Goal: Complete application form

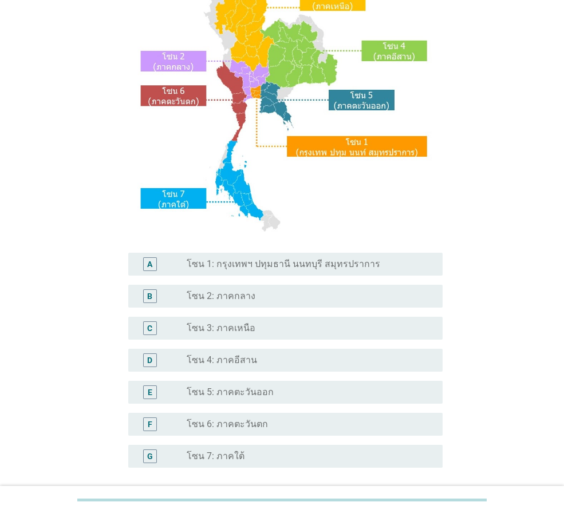
click at [262, 394] on label "โซน 5: ภาคตะวันออก" at bounding box center [230, 392] width 87 height 11
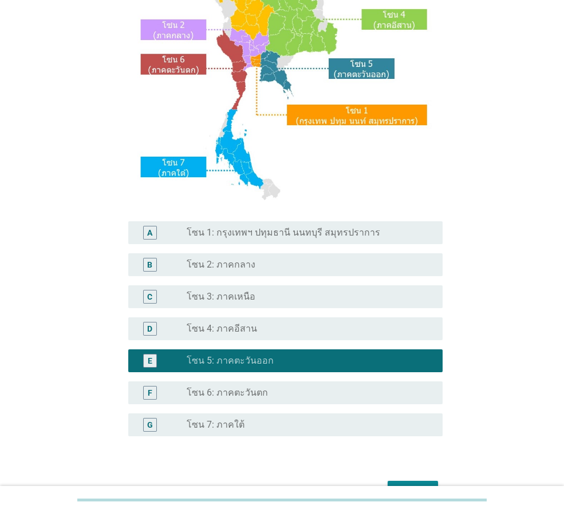
scroll to position [215, 0]
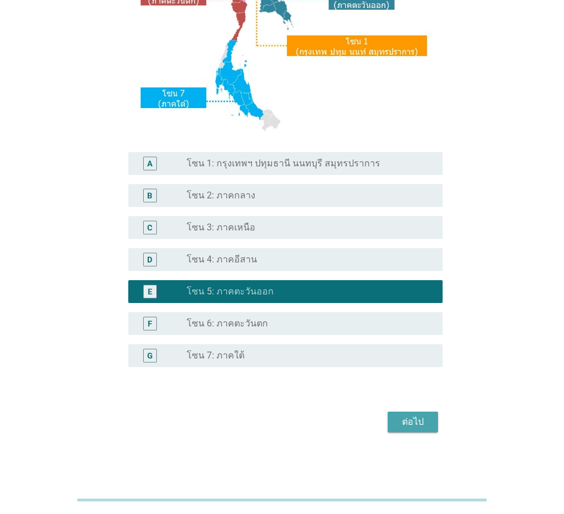
click at [415, 427] on div "ต่อไป" at bounding box center [413, 422] width 32 height 14
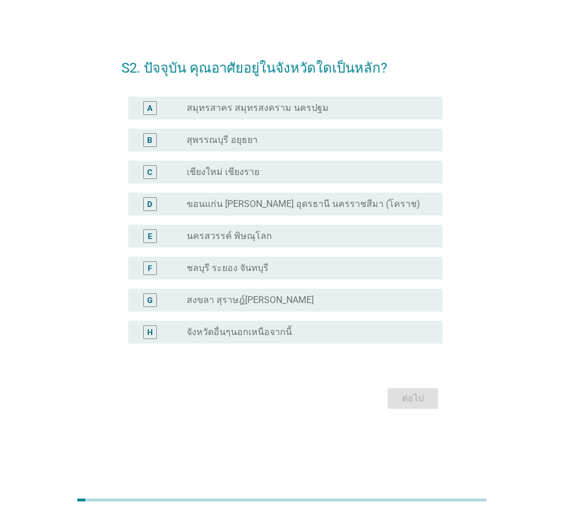
scroll to position [0, 0]
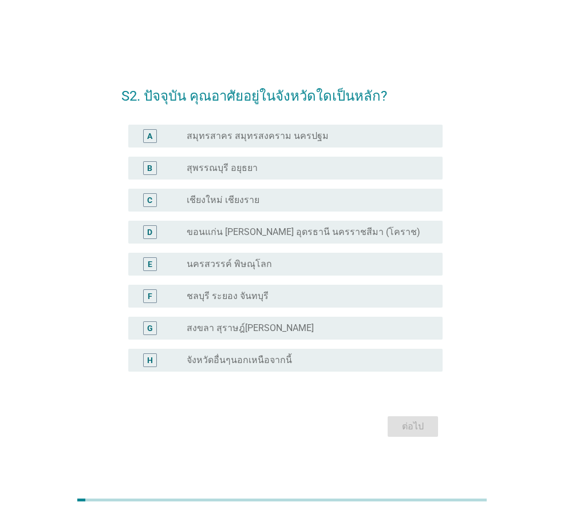
click at [275, 296] on div "radio_button_unchecked ชลบุรี ระยอง จันทบุรี" at bounding box center [305, 296] width 237 height 11
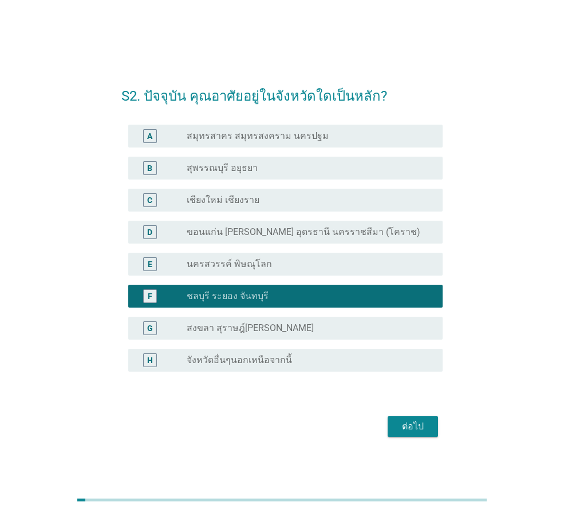
click at [426, 426] on div "ต่อไป" at bounding box center [413, 427] width 32 height 14
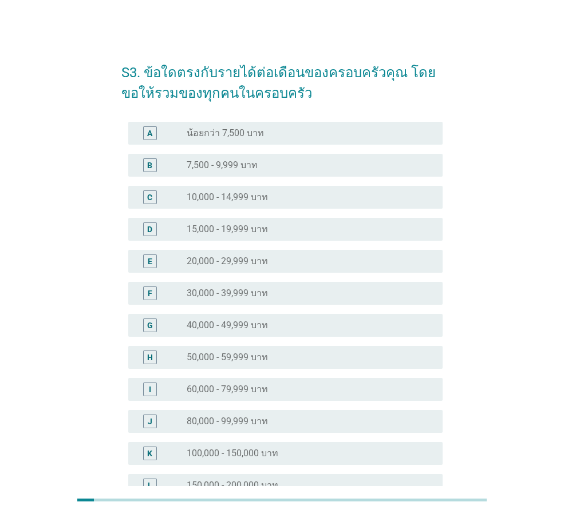
click at [224, 327] on label "40,000 - 49,999 บาท" at bounding box center [227, 325] width 81 height 11
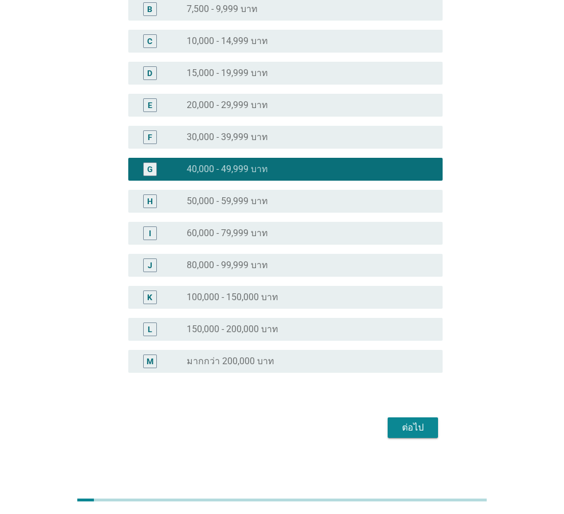
scroll to position [162, 0]
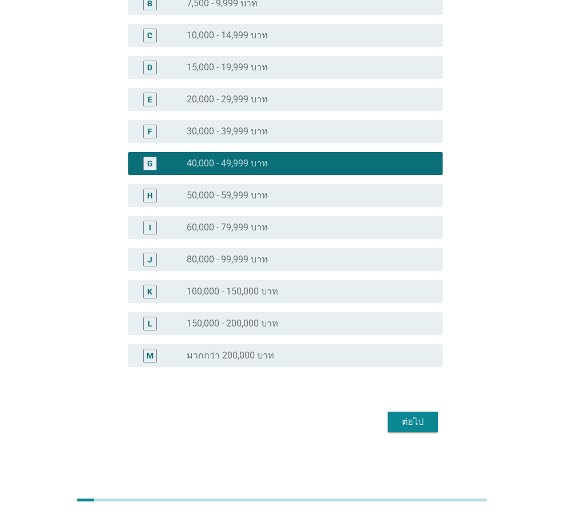
click at [411, 425] on div "ต่อไป" at bounding box center [413, 422] width 32 height 14
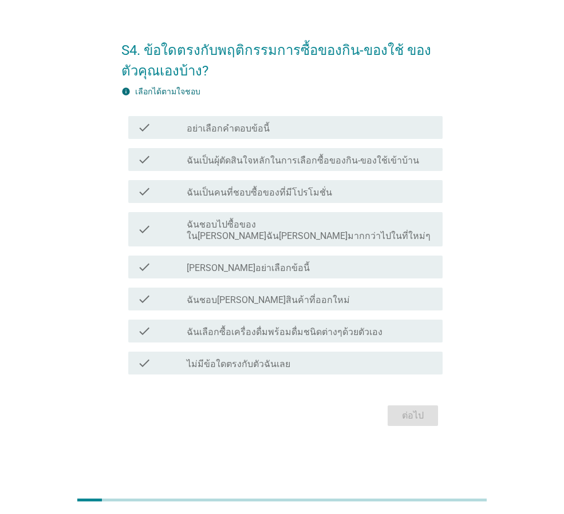
scroll to position [0, 0]
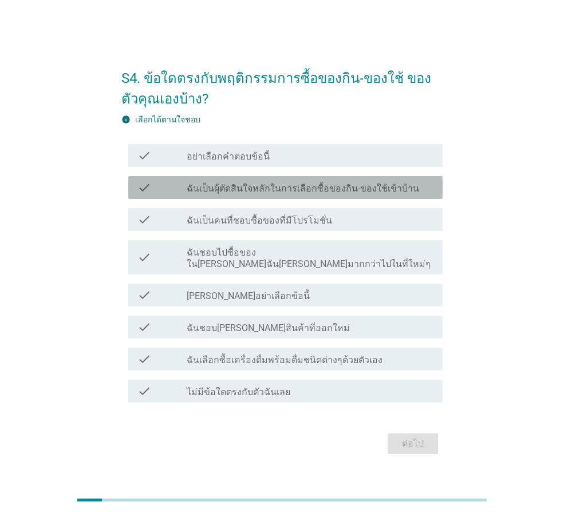
click at [338, 193] on label "ฉันเป็นผุ้ตัดสินใจหลักในการเลือกซื้อของกิน-ของใช้เข้าบ้าน" at bounding box center [303, 188] width 232 height 11
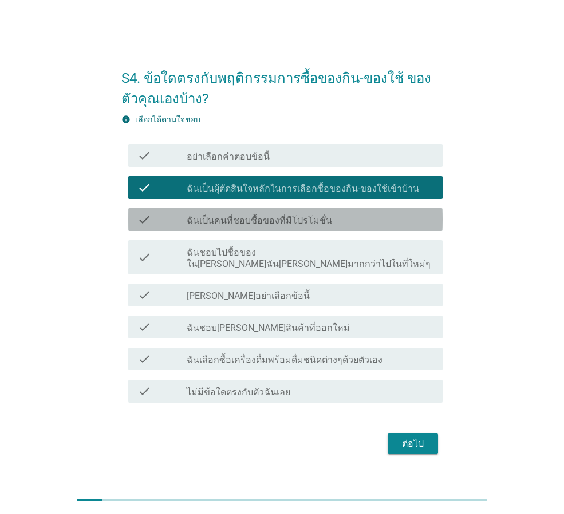
click at [333, 227] on div "check_box_outline_blank ฉันเป็นคนที่ชอบซื้อของที่มีโปรโมชั่น" at bounding box center [310, 220] width 247 height 14
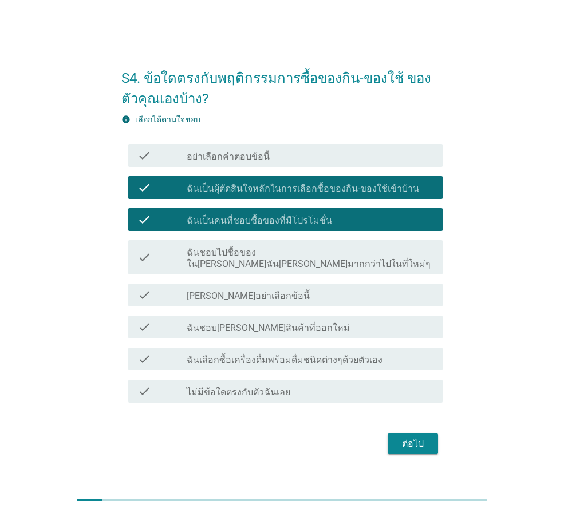
click at [342, 355] on label "ฉันเลือกซื้อเครื่องดื่มพร้อมดื่มชนิดต่างๆด้วยตัวเอง" at bounding box center [285, 360] width 196 height 11
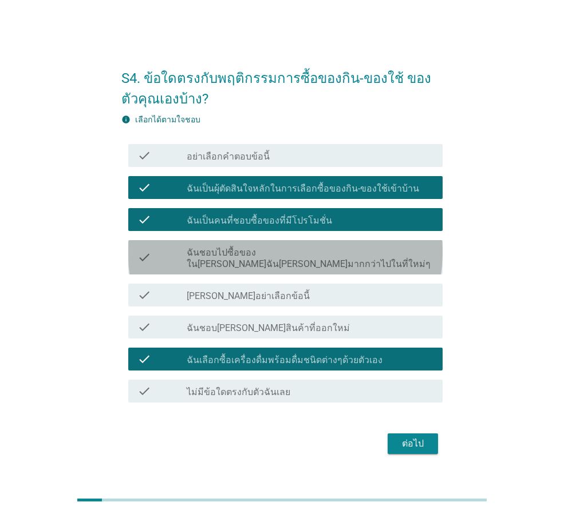
click at [403, 263] on div "check_box_outline_blank ฉันชอบไปซื้อของใน[PERSON_NAME]ฉัน[PERSON_NAME]มากกว่าไป…" at bounding box center [310, 257] width 247 height 25
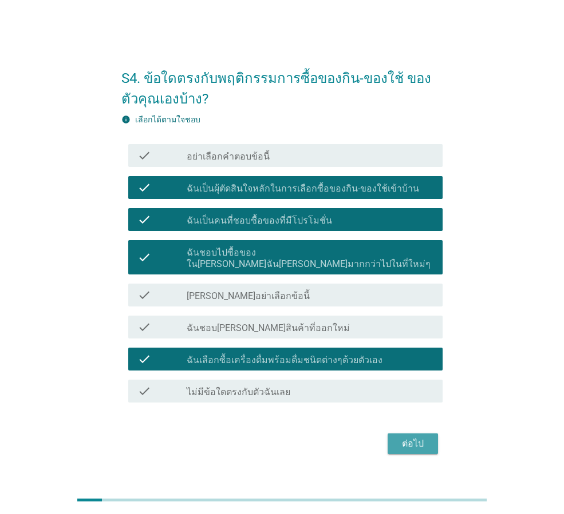
click at [426, 437] on div "ต่อไป" at bounding box center [413, 444] width 32 height 14
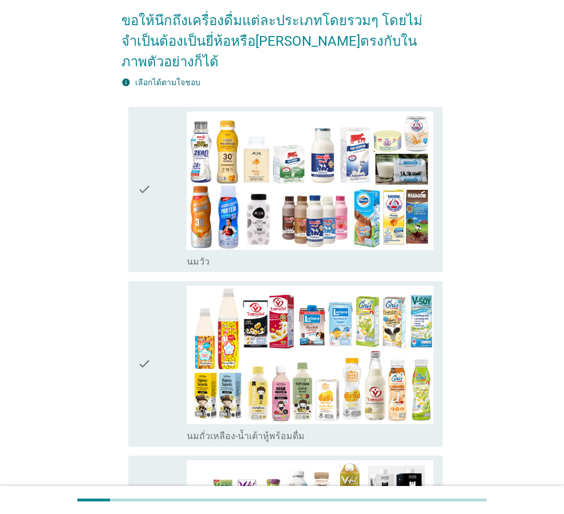
scroll to position [114, 0]
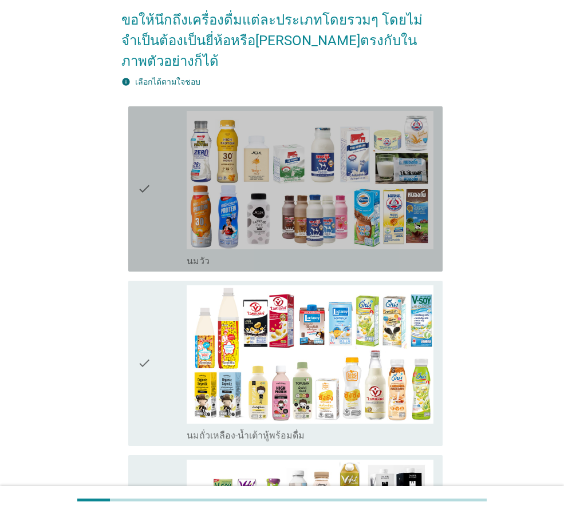
click at [161, 171] on div "check" at bounding box center [161, 189] width 49 height 156
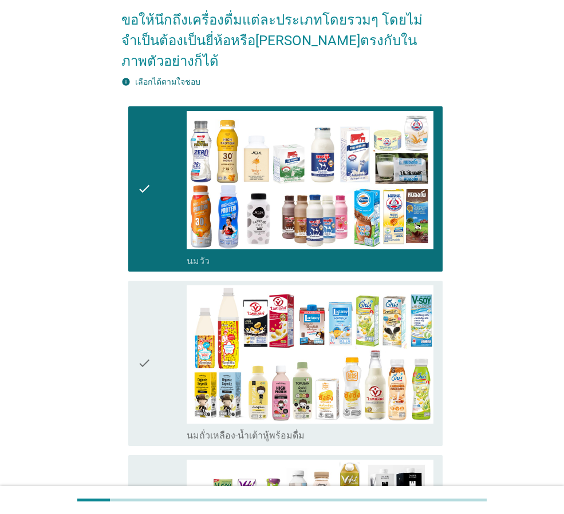
click at [161, 369] on div "check" at bounding box center [161, 364] width 49 height 156
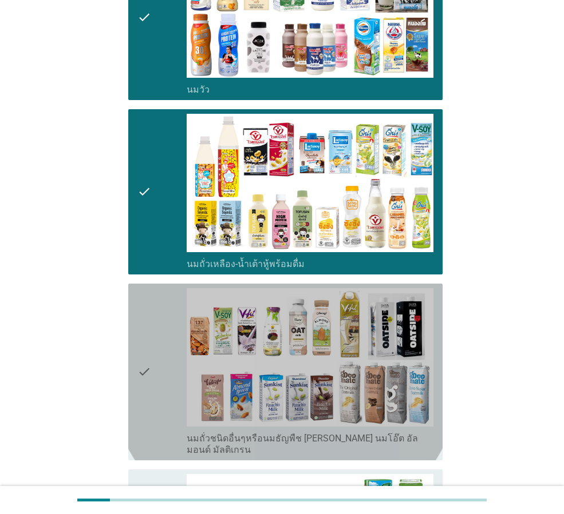
click at [175, 357] on div "check" at bounding box center [161, 372] width 49 height 168
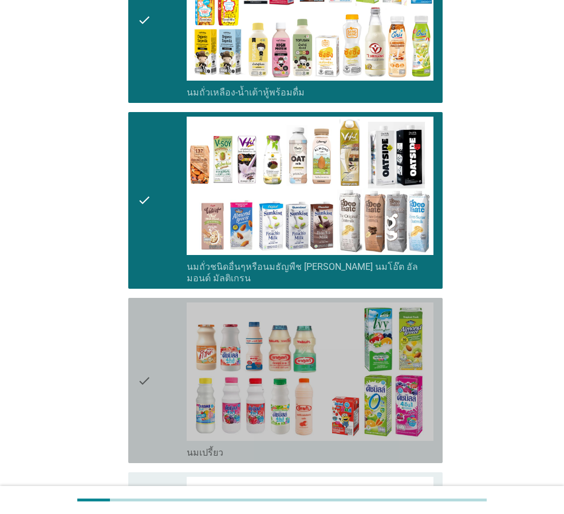
click at [175, 344] on div "check" at bounding box center [161, 381] width 49 height 156
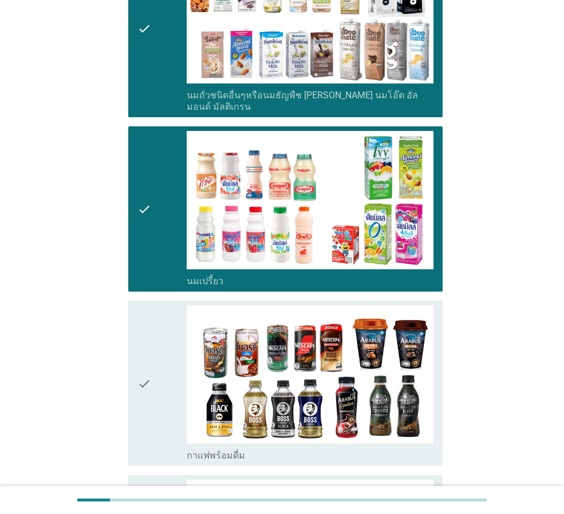
click at [174, 354] on div "check" at bounding box center [161, 384] width 49 height 156
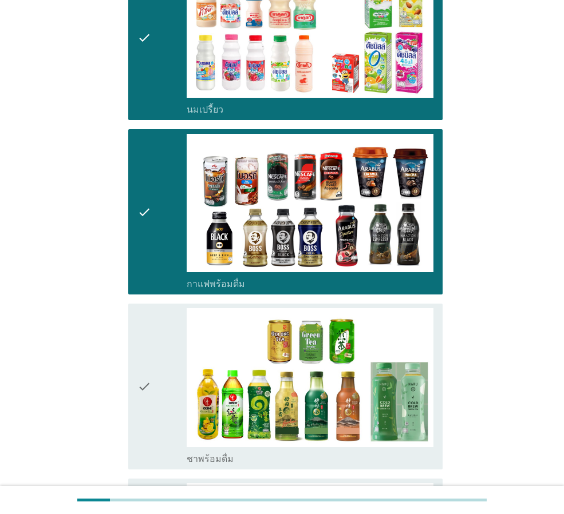
click at [174, 366] on div "check" at bounding box center [161, 386] width 49 height 156
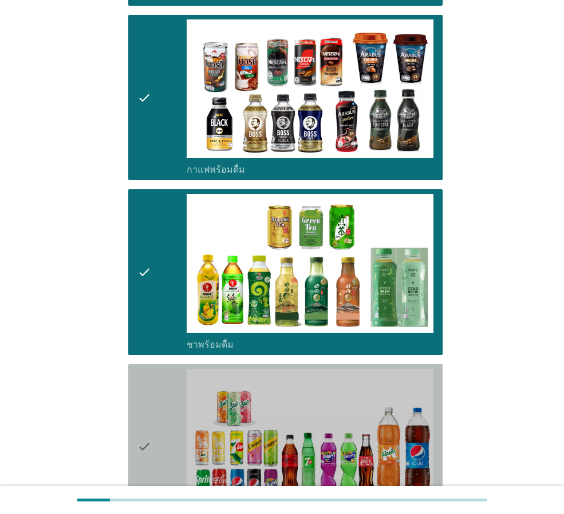
click at [164, 403] on div "check" at bounding box center [161, 447] width 49 height 156
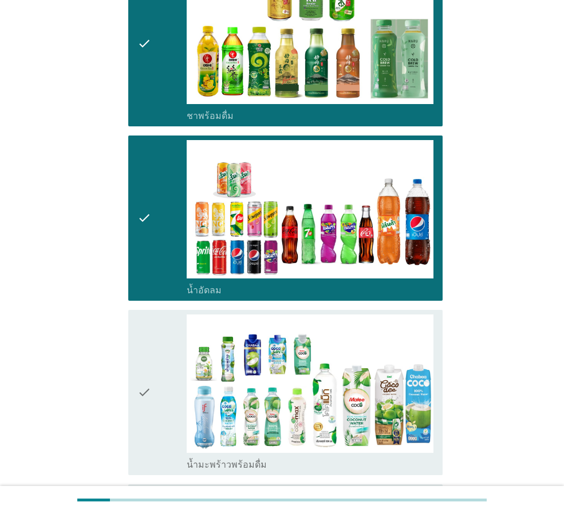
click at [158, 387] on div "check" at bounding box center [161, 393] width 49 height 156
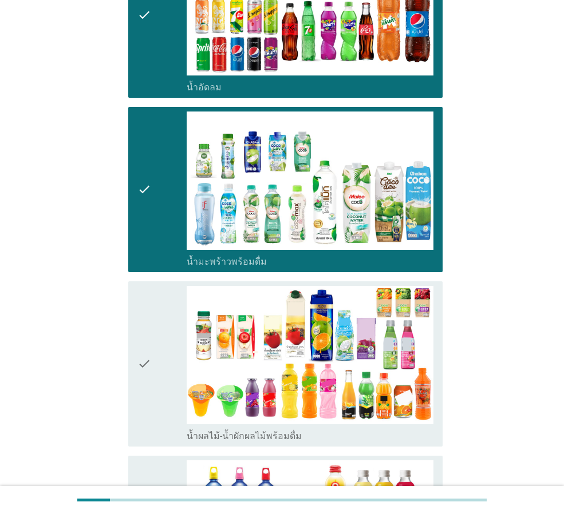
scroll to position [1373, 0]
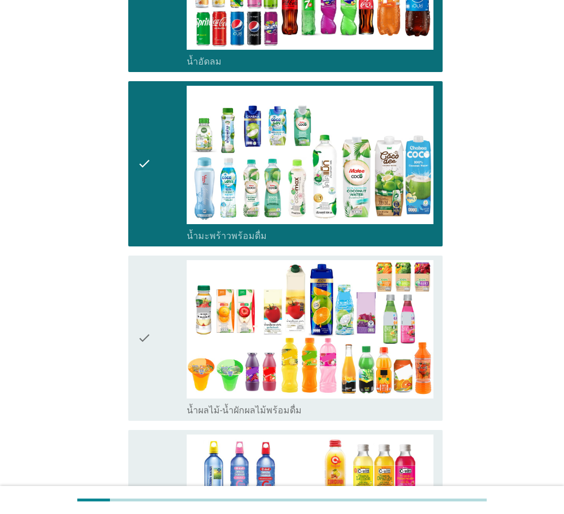
click at [153, 310] on div "check" at bounding box center [161, 338] width 49 height 156
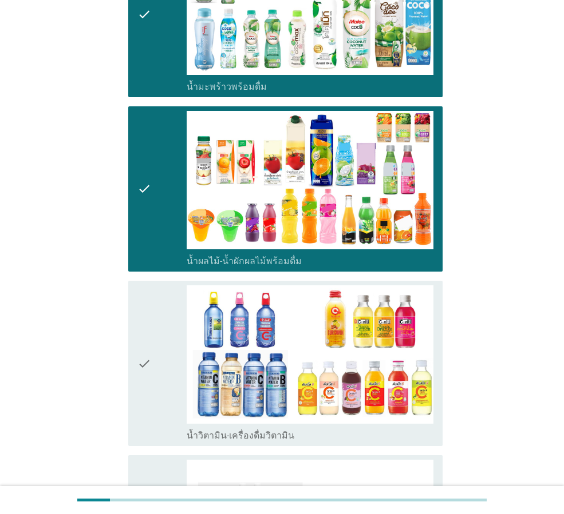
scroll to position [1545, 0]
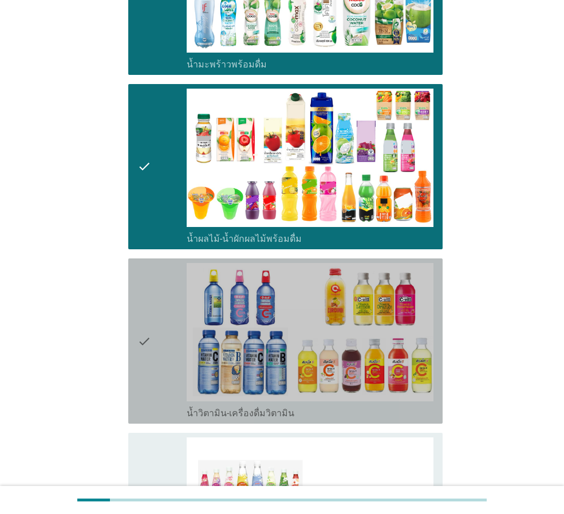
click at [157, 296] on div "check" at bounding box center [161, 341] width 49 height 156
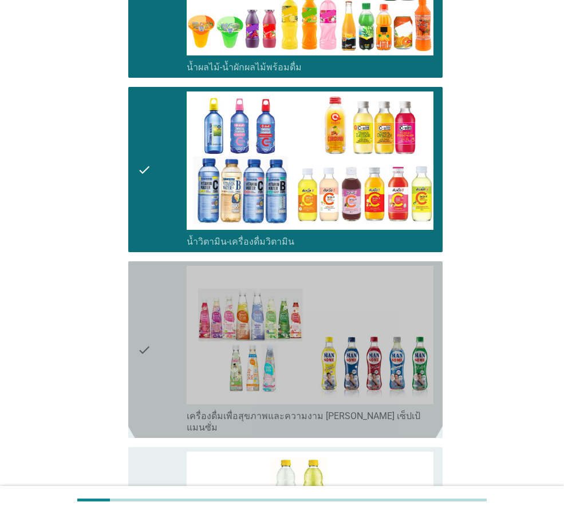
click at [162, 339] on div "check" at bounding box center [161, 350] width 49 height 168
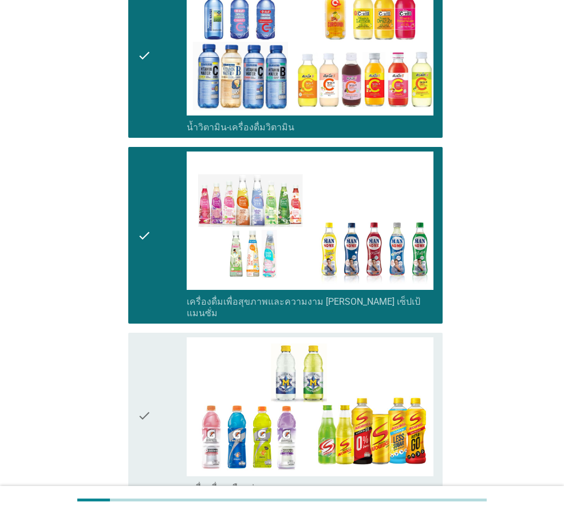
click at [165, 368] on div "check" at bounding box center [161, 416] width 49 height 156
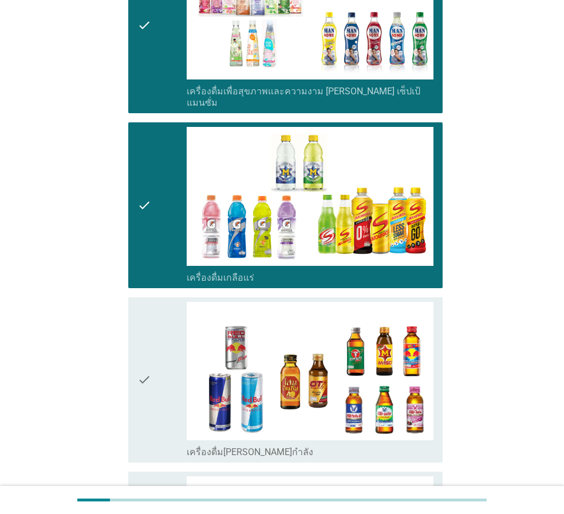
scroll to position [2060, 0]
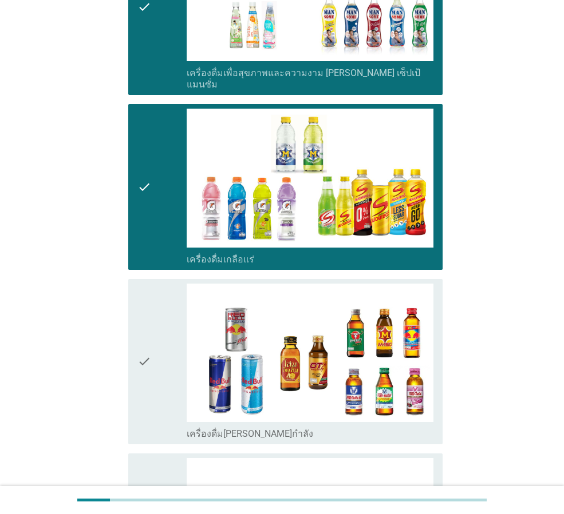
click at [151, 154] on icon "check" at bounding box center [144, 187] width 14 height 156
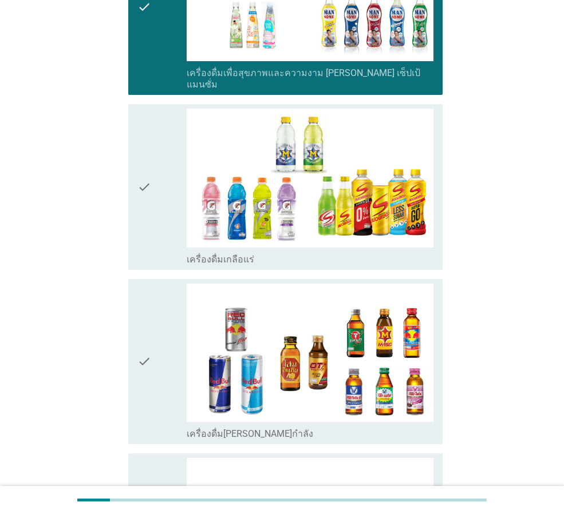
click at [154, 329] on div "check" at bounding box center [161, 362] width 49 height 156
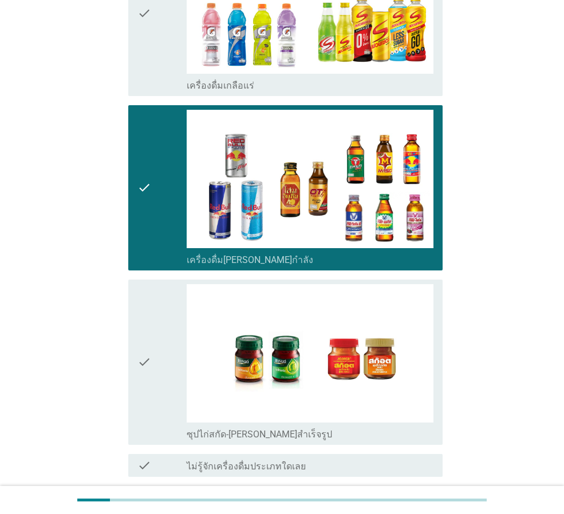
scroll to position [2286, 0]
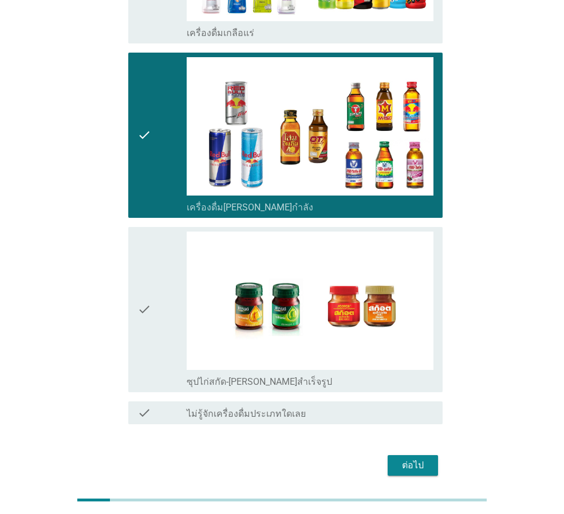
click at [164, 312] on div "check" at bounding box center [161, 310] width 49 height 156
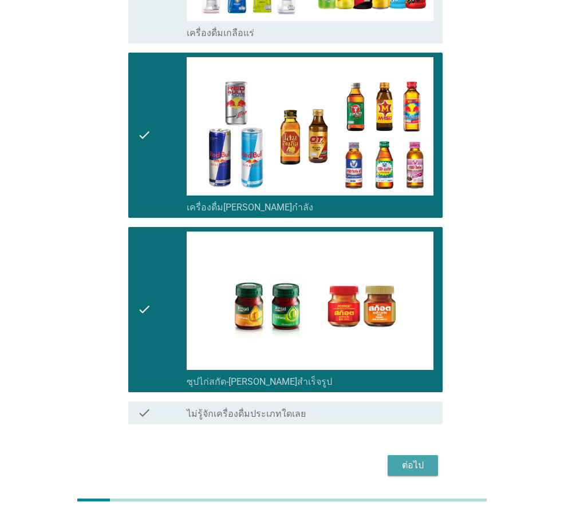
click at [419, 459] on div "ต่อไป" at bounding box center [413, 466] width 32 height 14
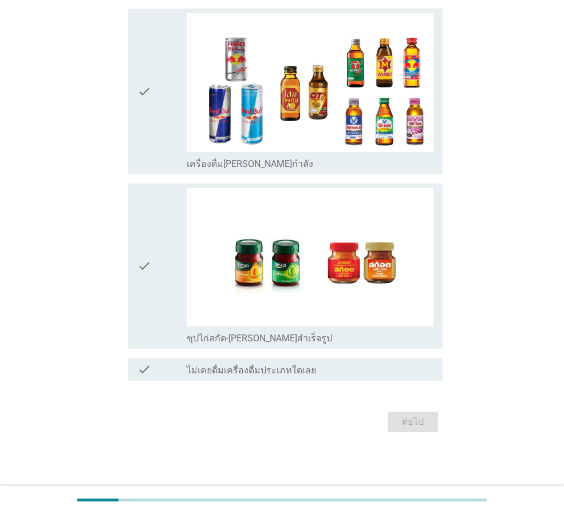
scroll to position [0, 0]
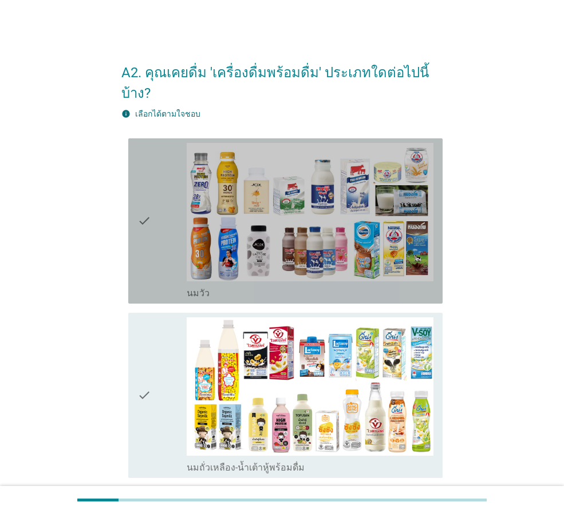
click at [161, 242] on div "check" at bounding box center [161, 221] width 49 height 156
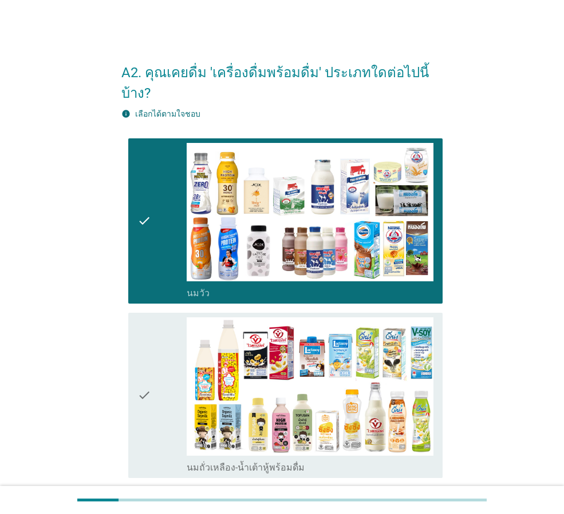
click at [145, 375] on icon "check" at bounding box center [144, 396] width 14 height 156
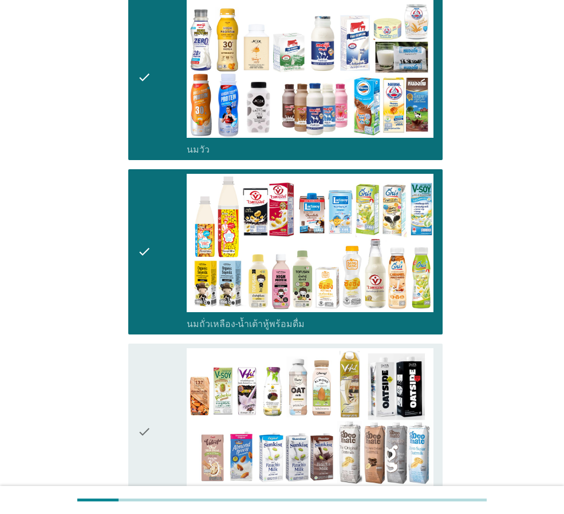
scroll to position [172, 0]
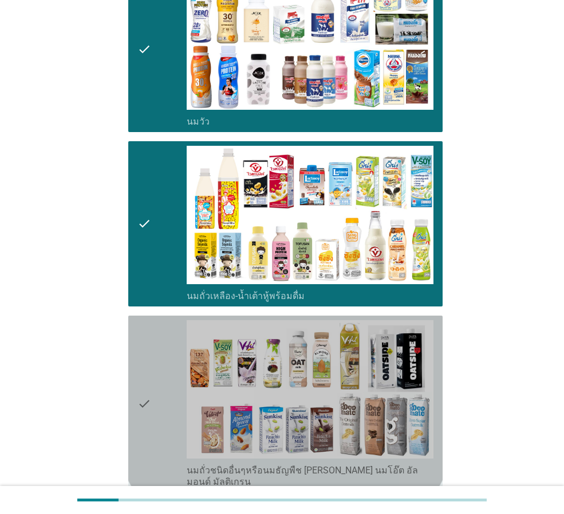
click at [148, 365] on icon "check" at bounding box center [144, 404] width 14 height 168
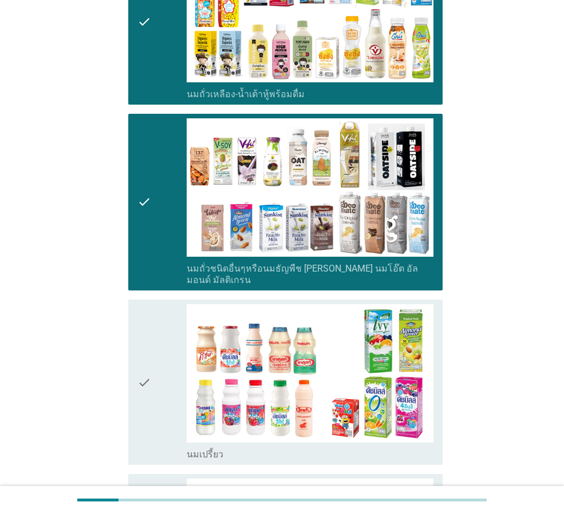
scroll to position [401, 0]
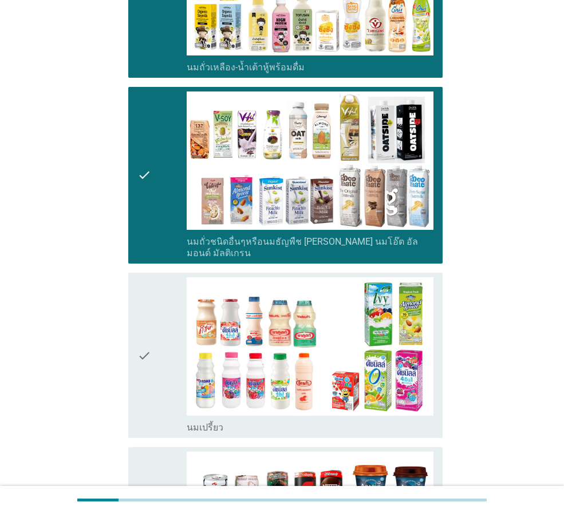
click at [149, 362] on icon "check" at bounding box center [144, 356] width 14 height 156
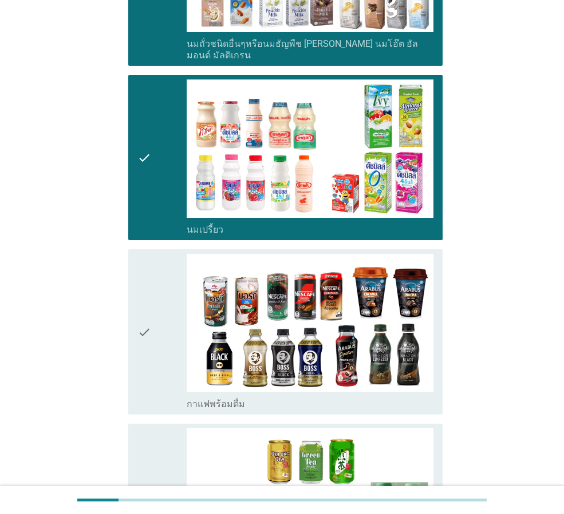
scroll to position [629, 0]
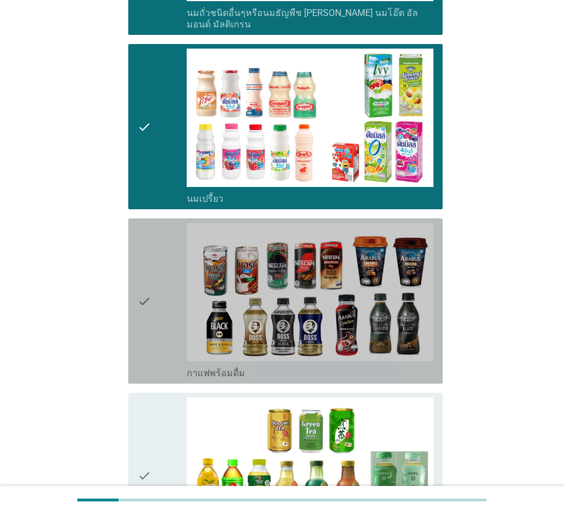
click at [152, 310] on div "check" at bounding box center [161, 301] width 49 height 156
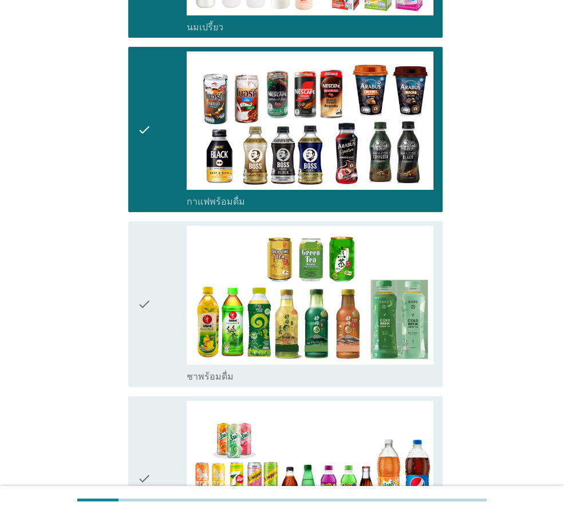
click at [152, 309] on div "check" at bounding box center [161, 304] width 49 height 156
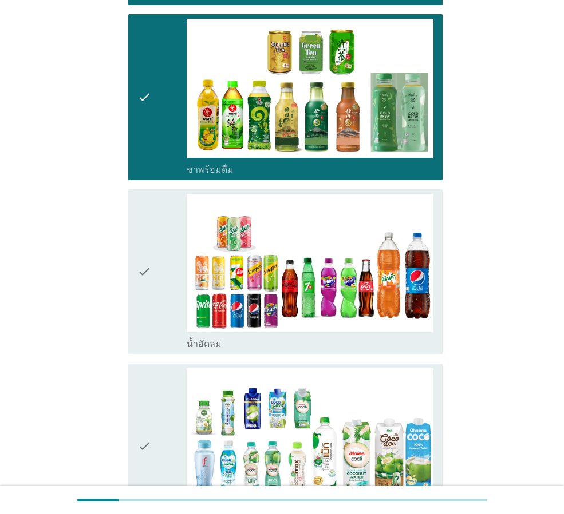
scroll to position [1030, 0]
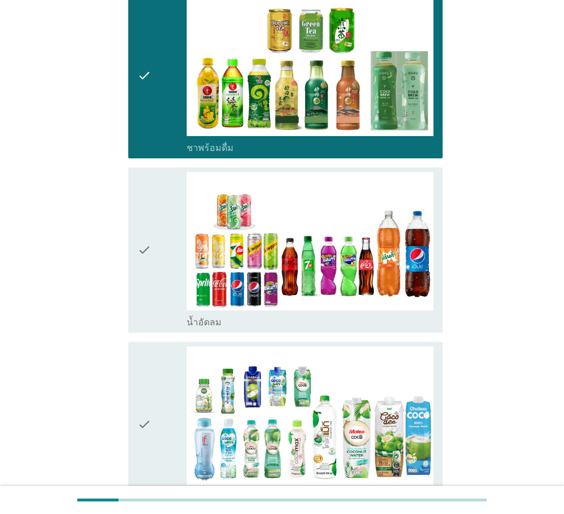
click at [159, 250] on div "check" at bounding box center [161, 250] width 49 height 156
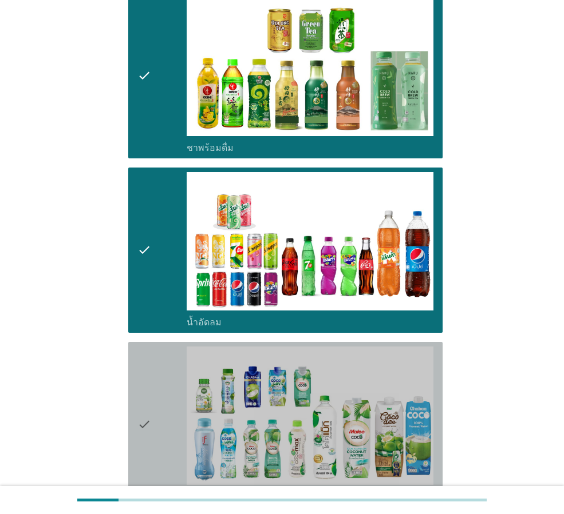
click at [153, 358] on div "check" at bounding box center [161, 425] width 49 height 156
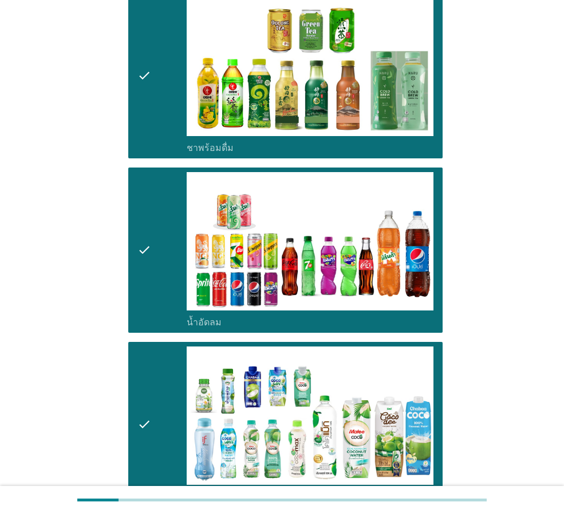
click at [155, 355] on div "check" at bounding box center [161, 425] width 49 height 156
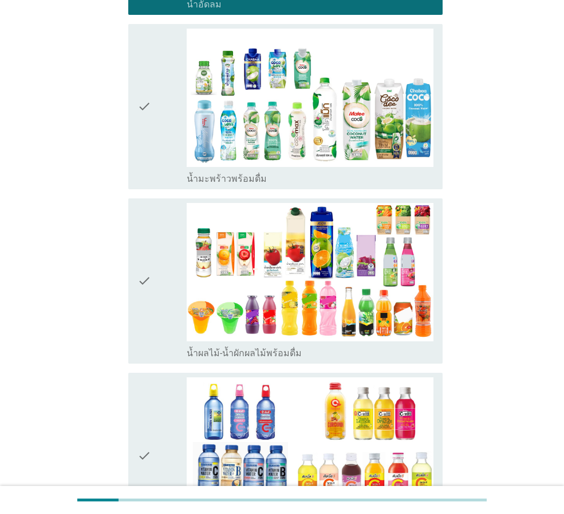
scroll to position [1373, 0]
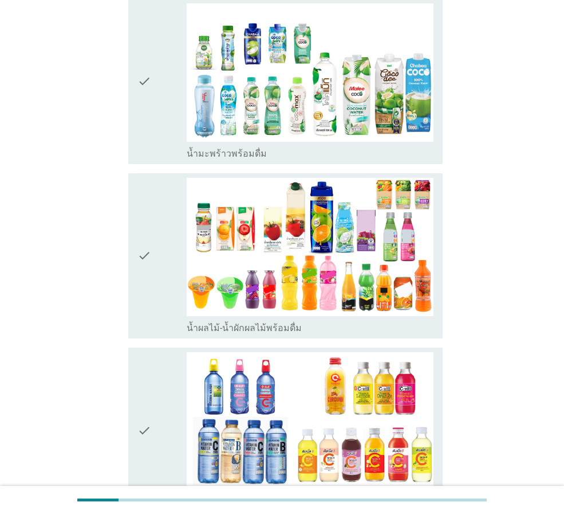
click at [148, 393] on icon "check" at bounding box center [144, 430] width 14 height 156
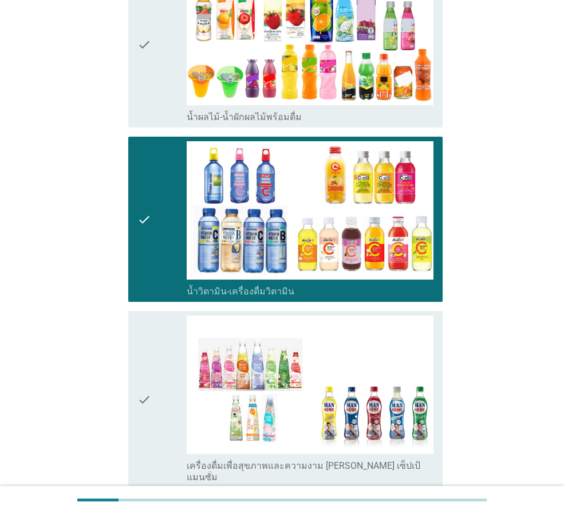
scroll to position [1602, 0]
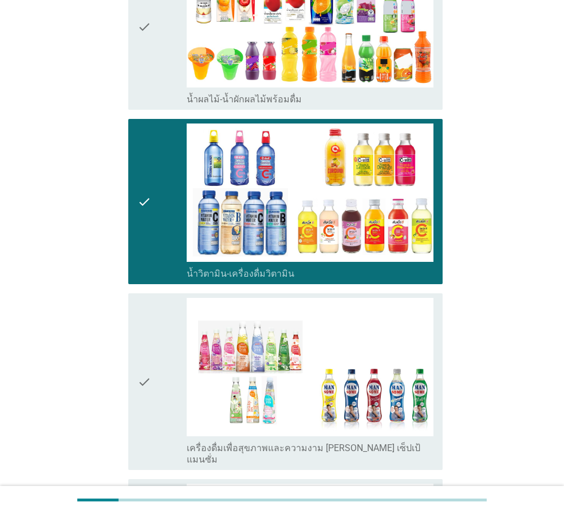
click at [163, 362] on div "check" at bounding box center [161, 382] width 49 height 168
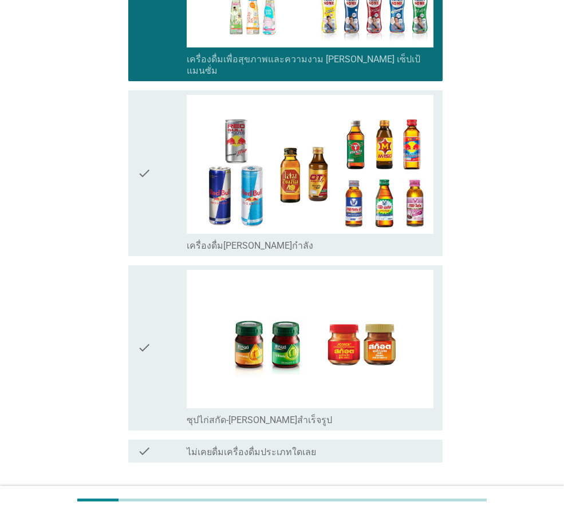
scroll to position [2003, 0]
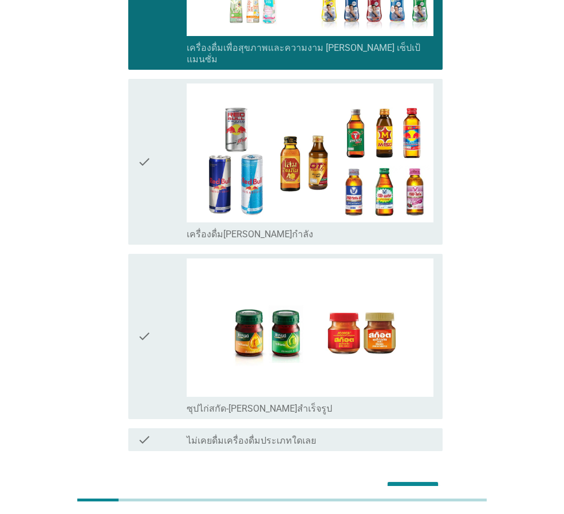
click at [166, 321] on div "check" at bounding box center [161, 337] width 49 height 156
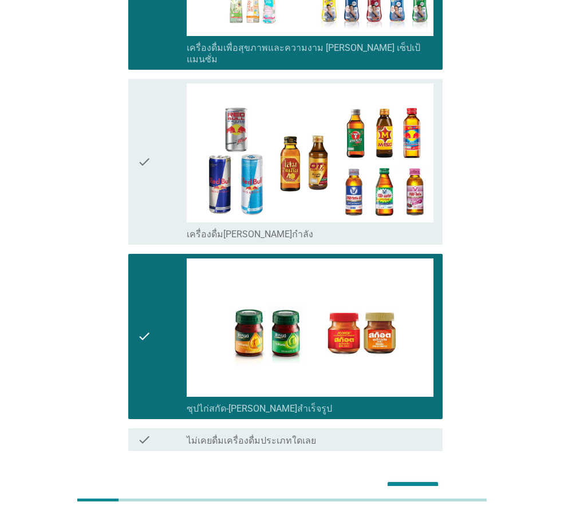
click at [411, 486] on div "ต่อไป" at bounding box center [413, 493] width 32 height 14
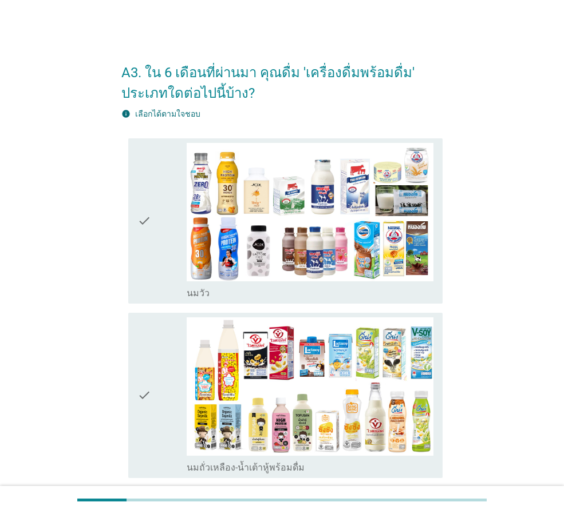
click at [165, 256] on div "check" at bounding box center [161, 221] width 49 height 156
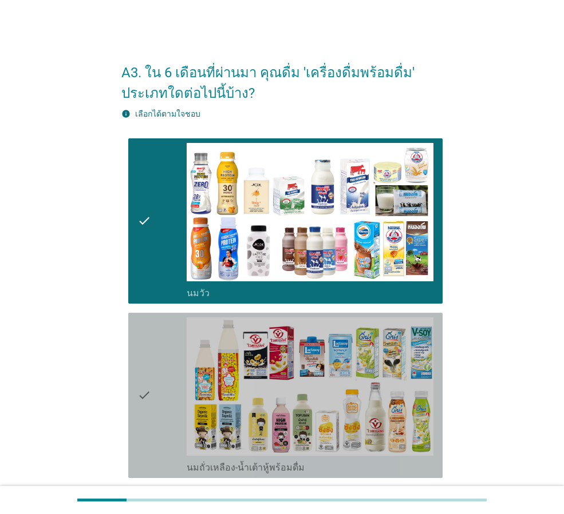
click at [166, 366] on div "check" at bounding box center [161, 396] width 49 height 156
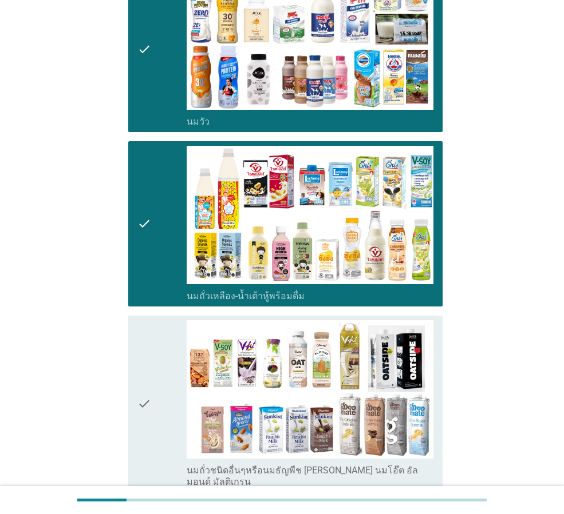
click at [175, 378] on div "check" at bounding box center [161, 404] width 49 height 168
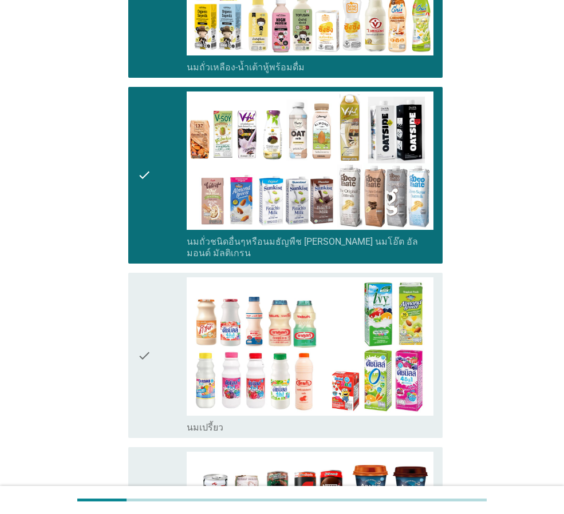
click at [177, 377] on div "check" at bounding box center [161, 356] width 49 height 156
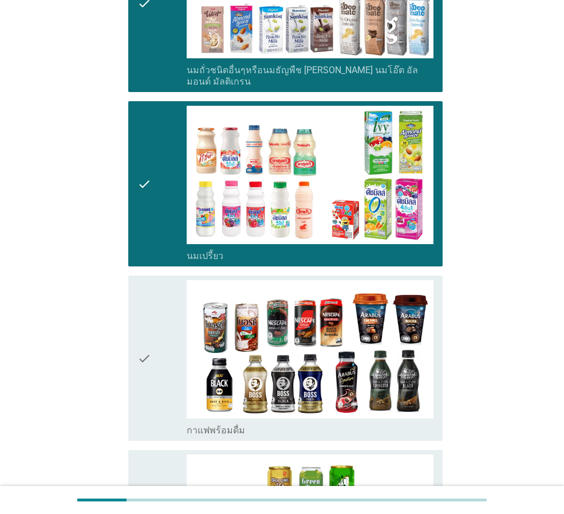
click at [175, 346] on div "check" at bounding box center [161, 358] width 49 height 156
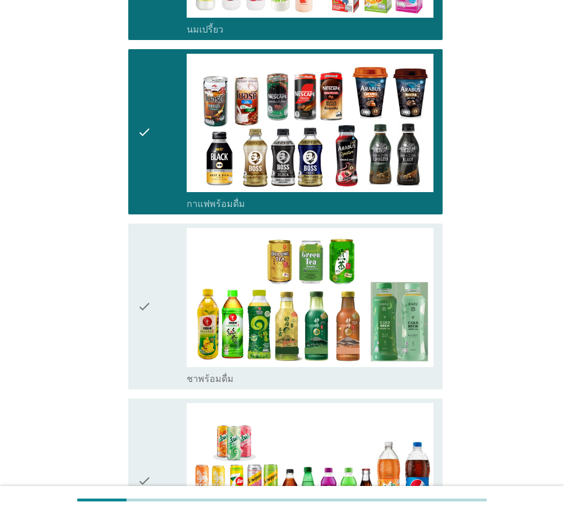
scroll to position [801, 0]
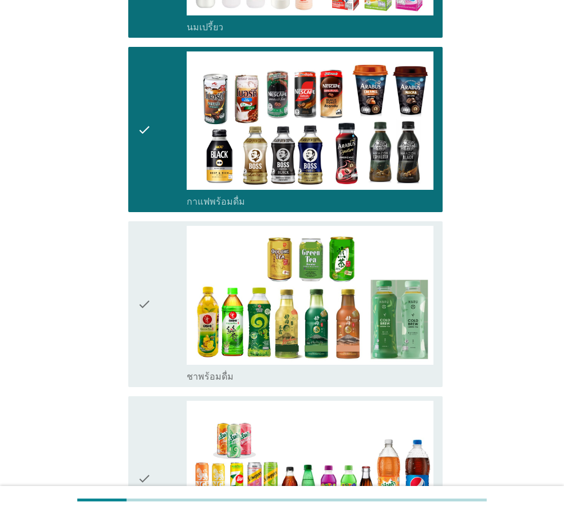
click at [155, 301] on div "check" at bounding box center [161, 304] width 49 height 156
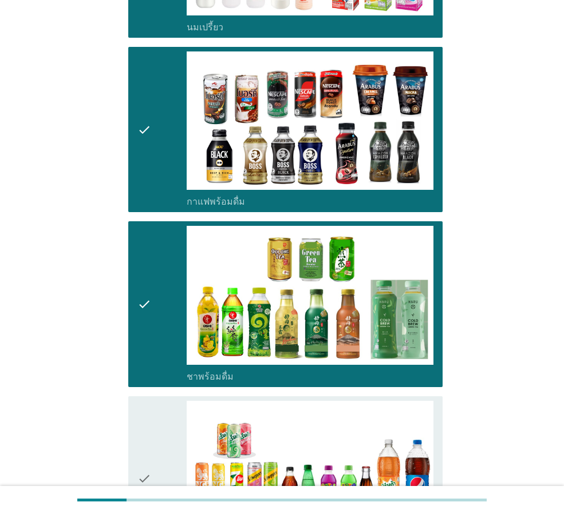
click at [175, 419] on div "check" at bounding box center [161, 479] width 49 height 156
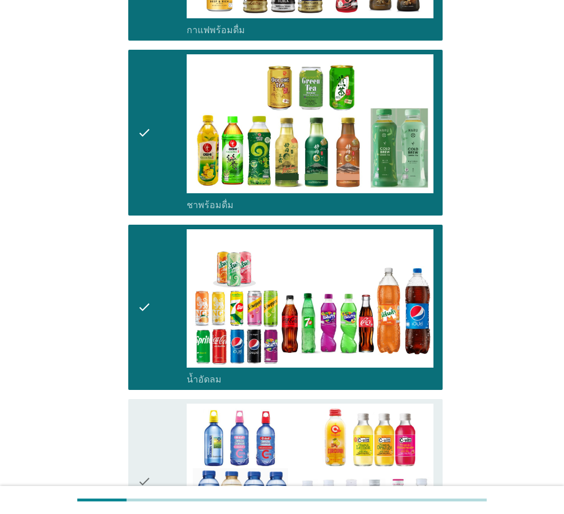
click at [157, 430] on div "check" at bounding box center [161, 482] width 49 height 156
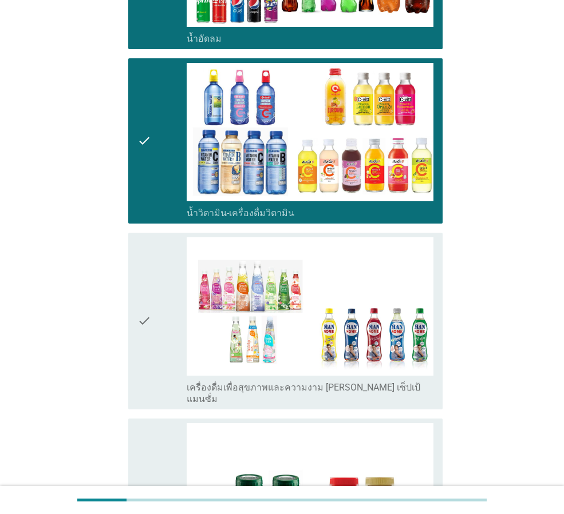
scroll to position [1430, 0]
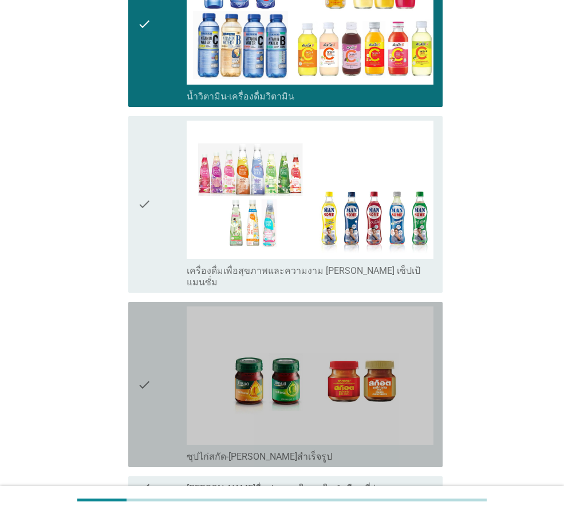
click at [168, 302] on div "check check_box ซุปไก่สกัด-[PERSON_NAME]สำเร็จรูป" at bounding box center [285, 384] width 314 height 165
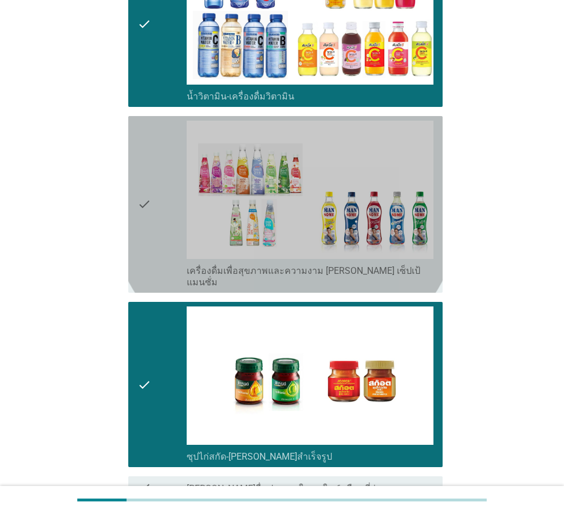
click at [146, 211] on icon "check" at bounding box center [144, 205] width 14 height 168
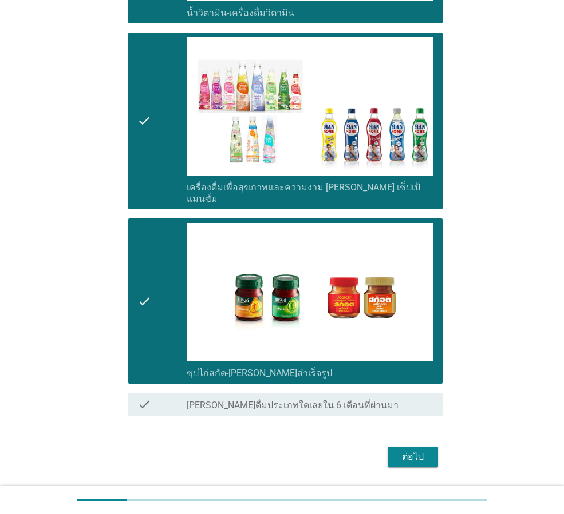
scroll to position [1527, 0]
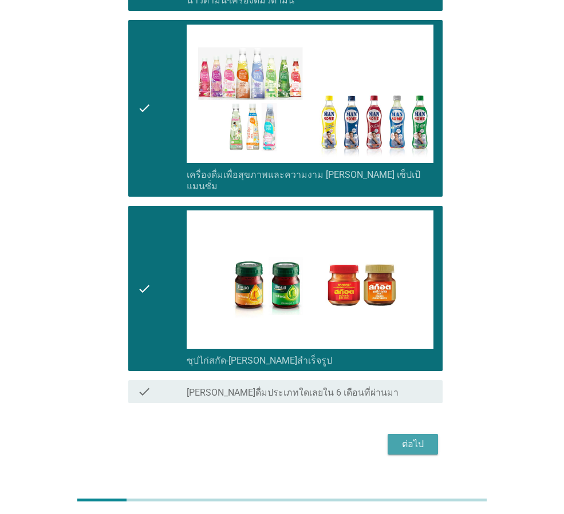
click at [403, 434] on button "ต่อไป" at bounding box center [412, 444] width 50 height 21
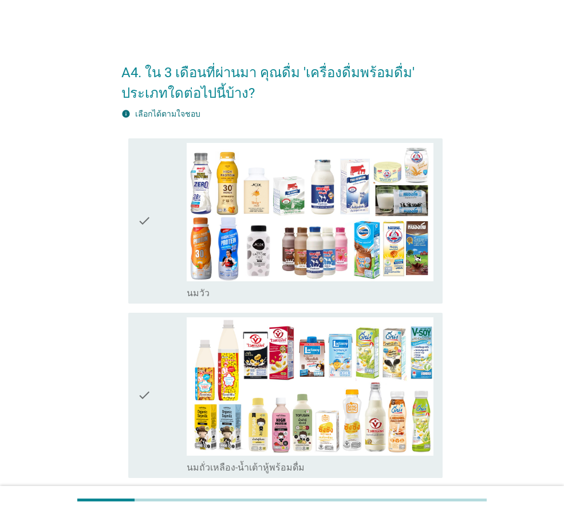
click at [164, 378] on div "check" at bounding box center [161, 396] width 49 height 156
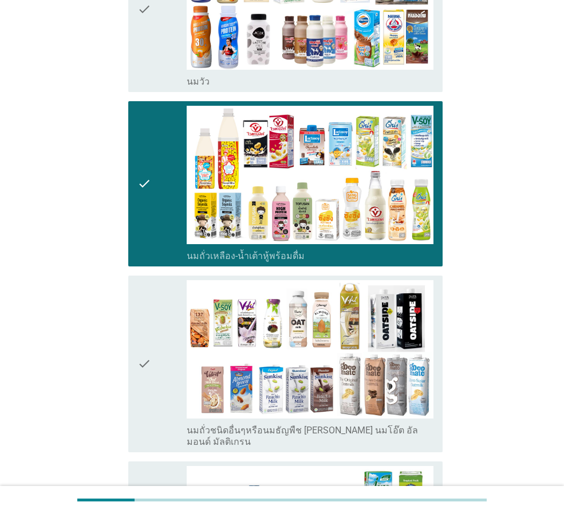
scroll to position [229, 0]
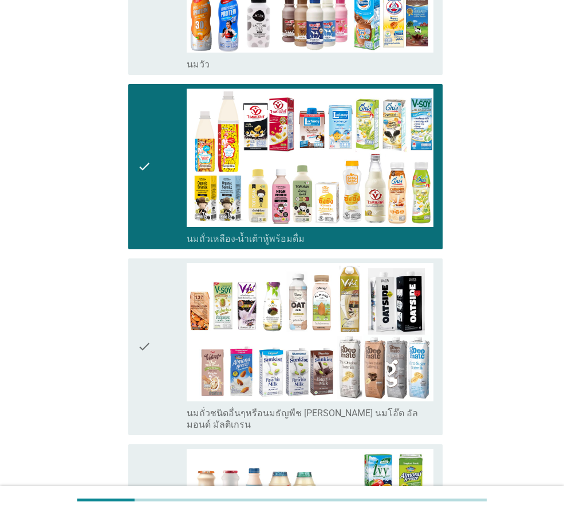
click at [177, 361] on div "check" at bounding box center [161, 347] width 49 height 168
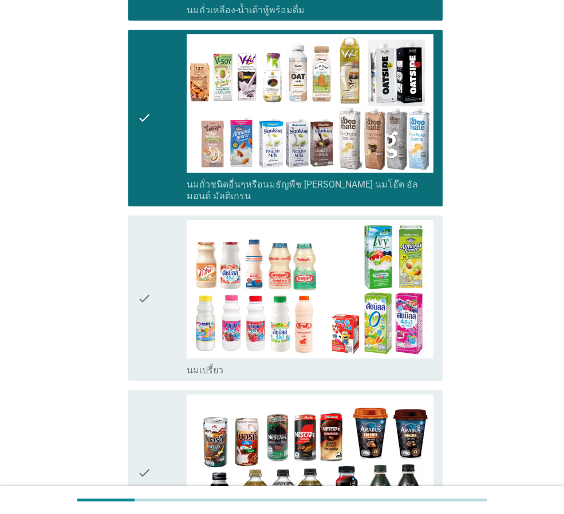
click at [165, 304] on div "check" at bounding box center [161, 298] width 49 height 156
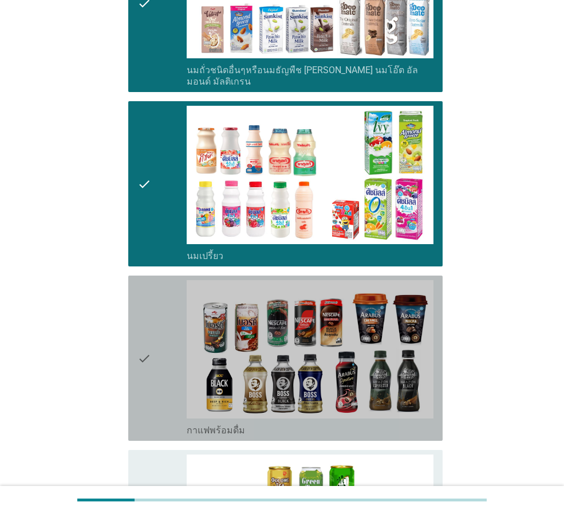
click at [166, 344] on div "check" at bounding box center [161, 358] width 49 height 156
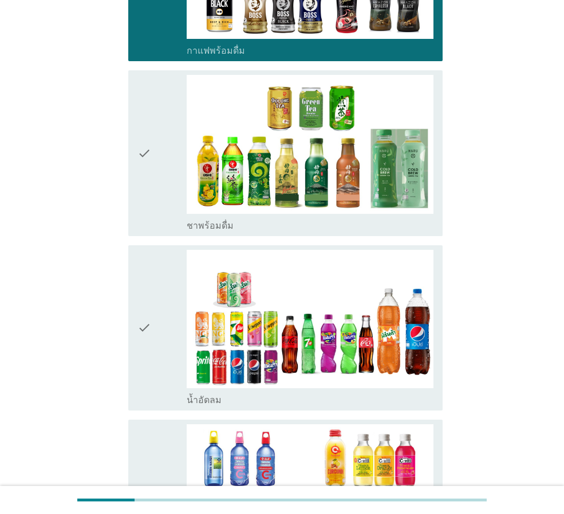
scroll to position [973, 0]
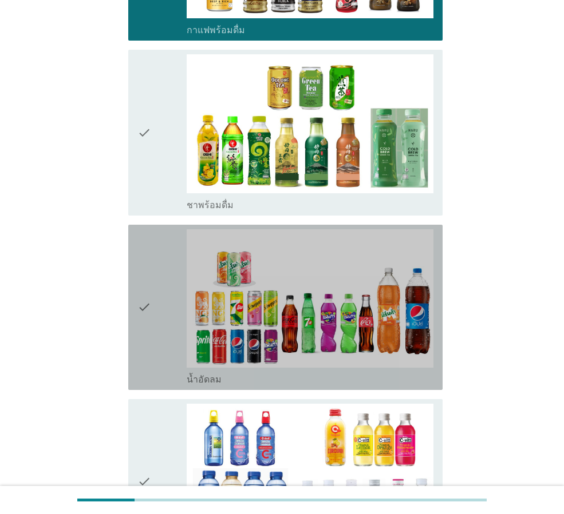
click at [151, 309] on icon "check" at bounding box center [144, 307] width 14 height 156
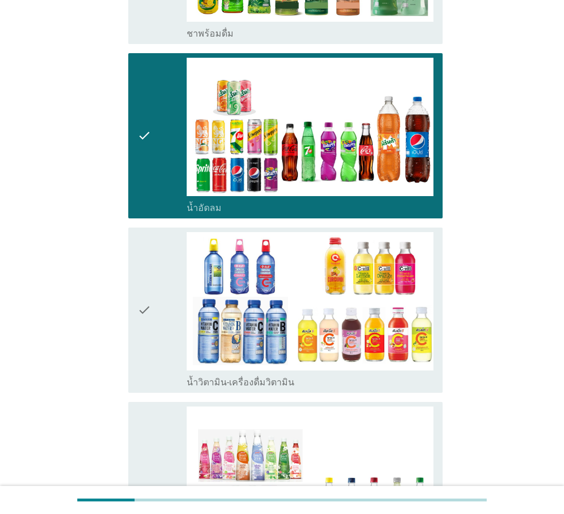
click at [147, 303] on icon "check" at bounding box center [144, 310] width 14 height 156
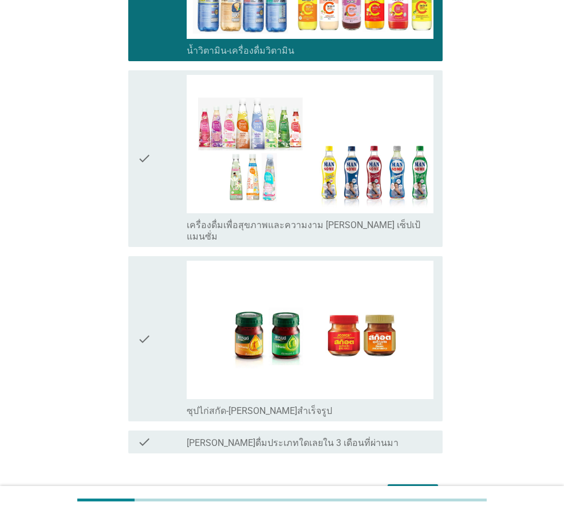
scroll to position [1488, 0]
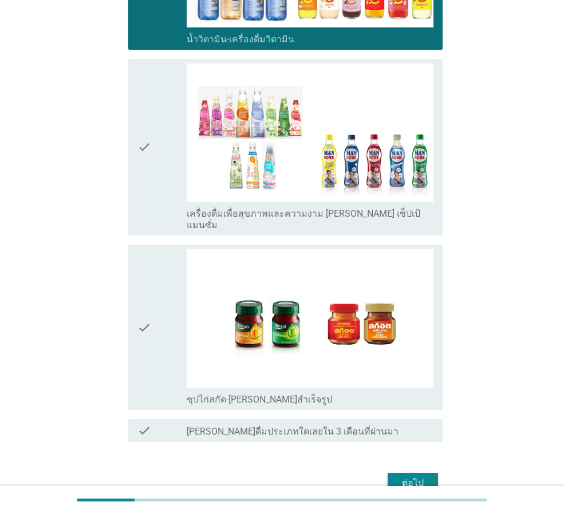
click at [418, 477] on div "ต่อไป" at bounding box center [413, 484] width 32 height 14
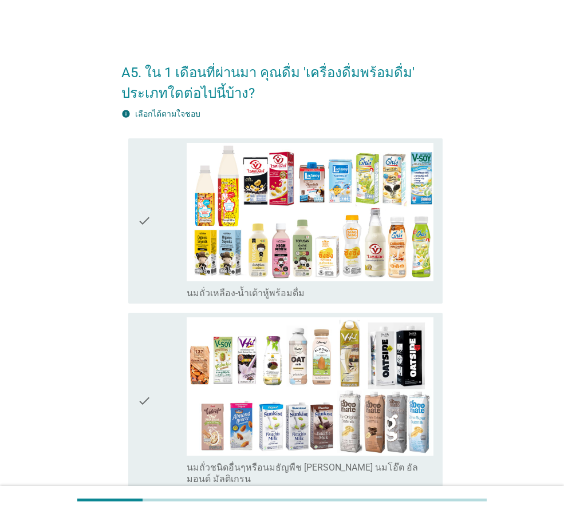
drag, startPoint x: 146, startPoint y: 249, endPoint x: 153, endPoint y: 267, distance: 18.7
click at [147, 249] on icon "check" at bounding box center [144, 221] width 14 height 156
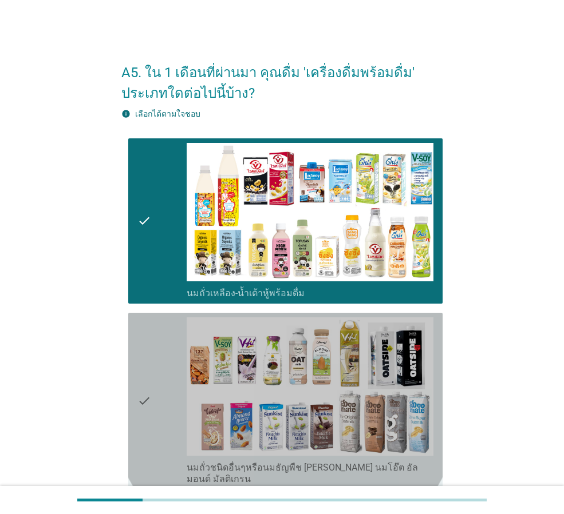
click at [168, 362] on div "check" at bounding box center [161, 402] width 49 height 168
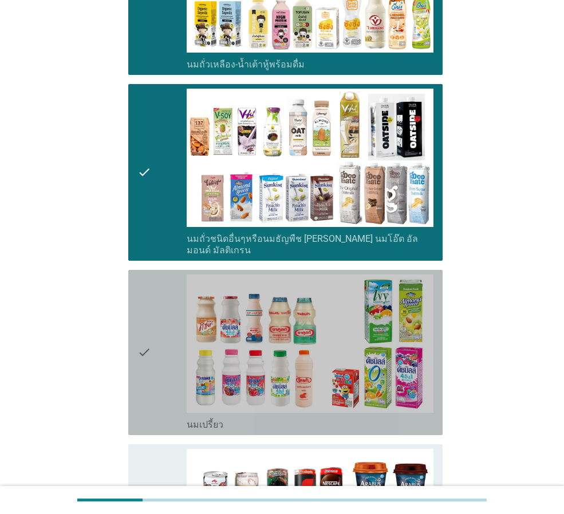
click at [171, 351] on div "check" at bounding box center [161, 353] width 49 height 156
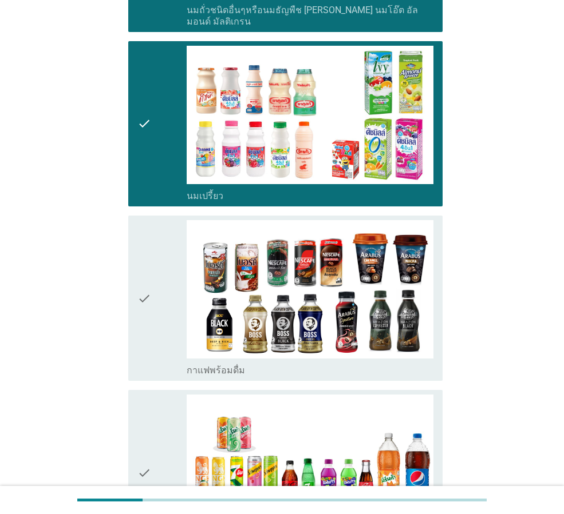
click at [159, 317] on div "check" at bounding box center [161, 298] width 49 height 156
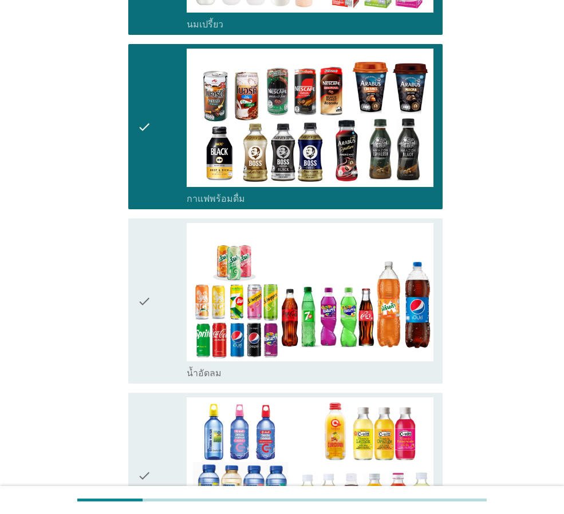
click at [159, 317] on div "check" at bounding box center [161, 301] width 49 height 156
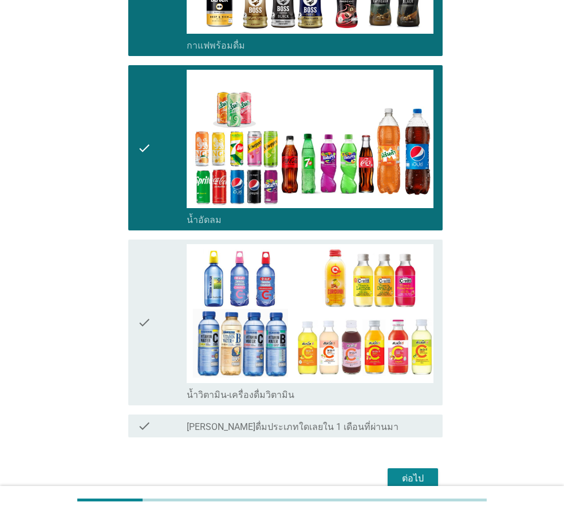
scroll to position [801, 0]
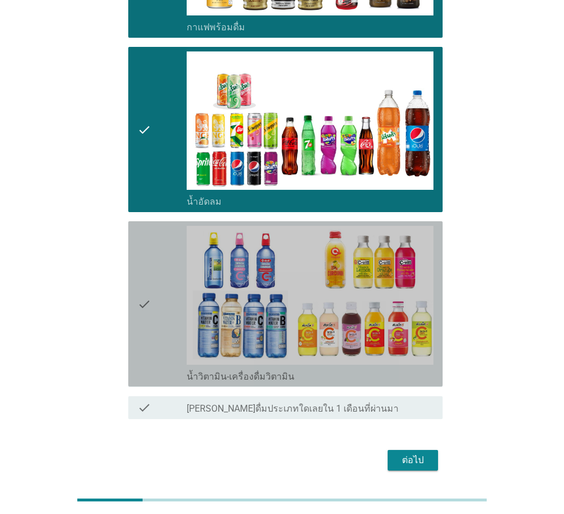
click at [159, 317] on div "check" at bounding box center [161, 304] width 49 height 156
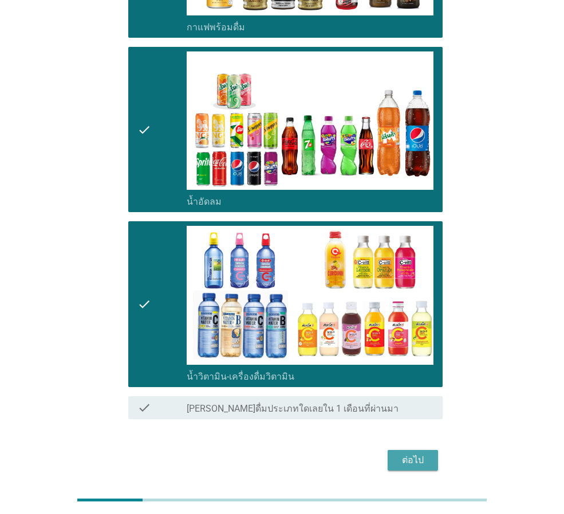
click at [411, 454] on div "ต่อไป" at bounding box center [413, 461] width 32 height 14
